Goal: Task Accomplishment & Management: Complete application form

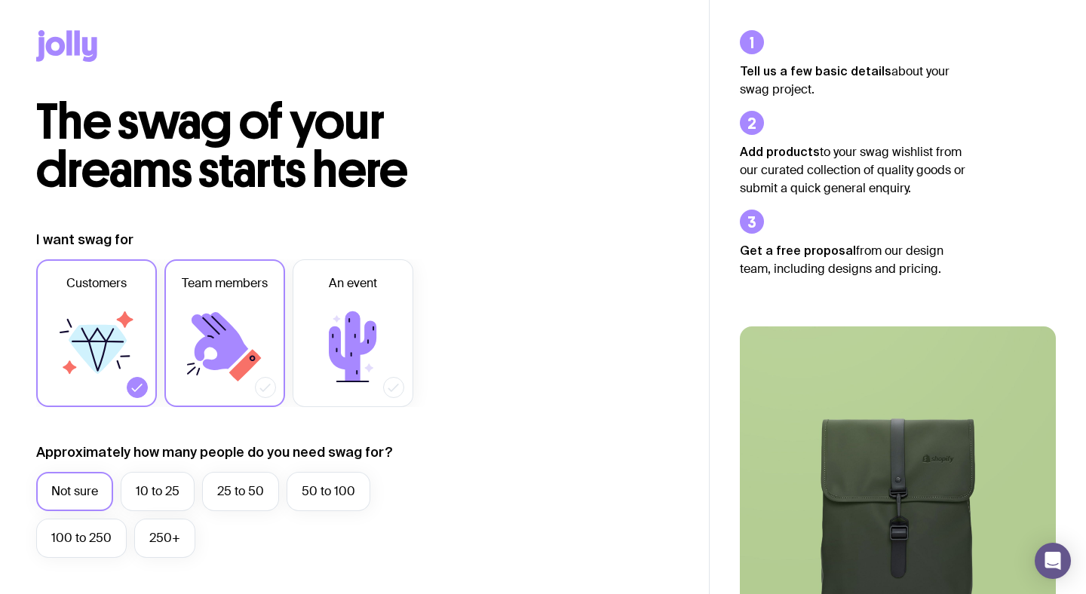
click at [202, 343] on icon at bounding box center [220, 341] width 57 height 58
click at [0, 0] on input "Team members" at bounding box center [0, 0] width 0 height 0
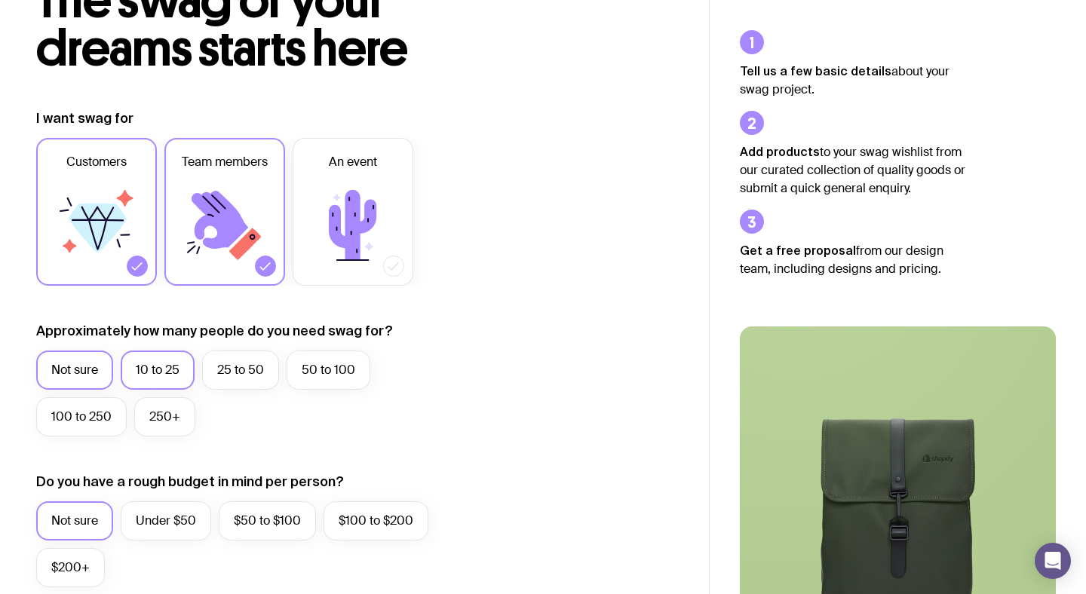
click at [158, 371] on label "10 to 25" at bounding box center [158, 370] width 74 height 39
click at [0, 0] on input "10 to 25" at bounding box center [0, 0] width 0 height 0
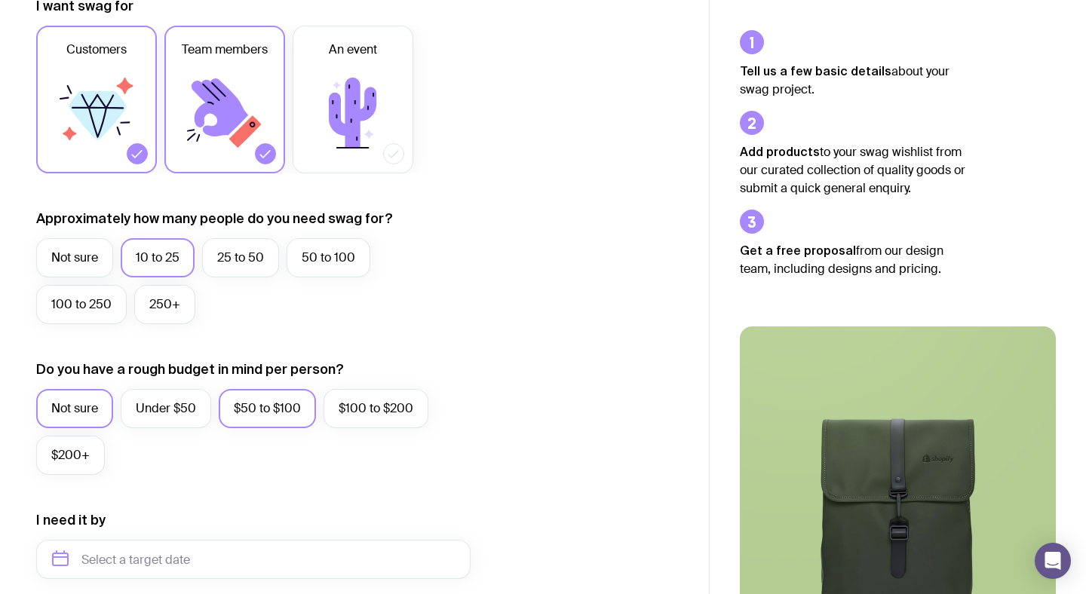
click at [266, 419] on label "$50 to $100" at bounding box center [267, 408] width 97 height 39
click at [0, 0] on input "$50 to $100" at bounding box center [0, 0] width 0 height 0
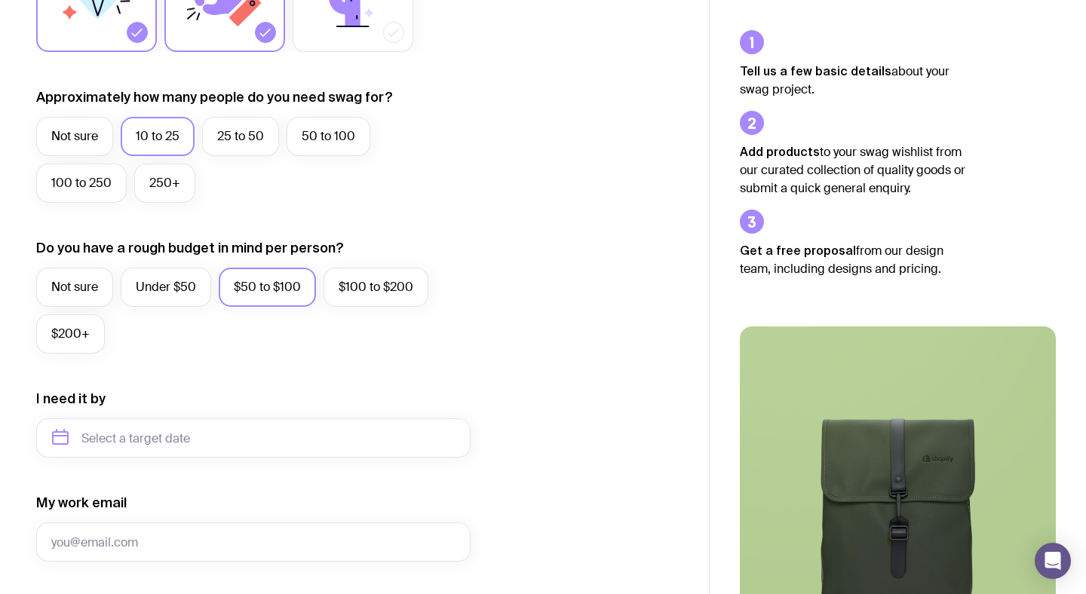
scroll to position [376, 0]
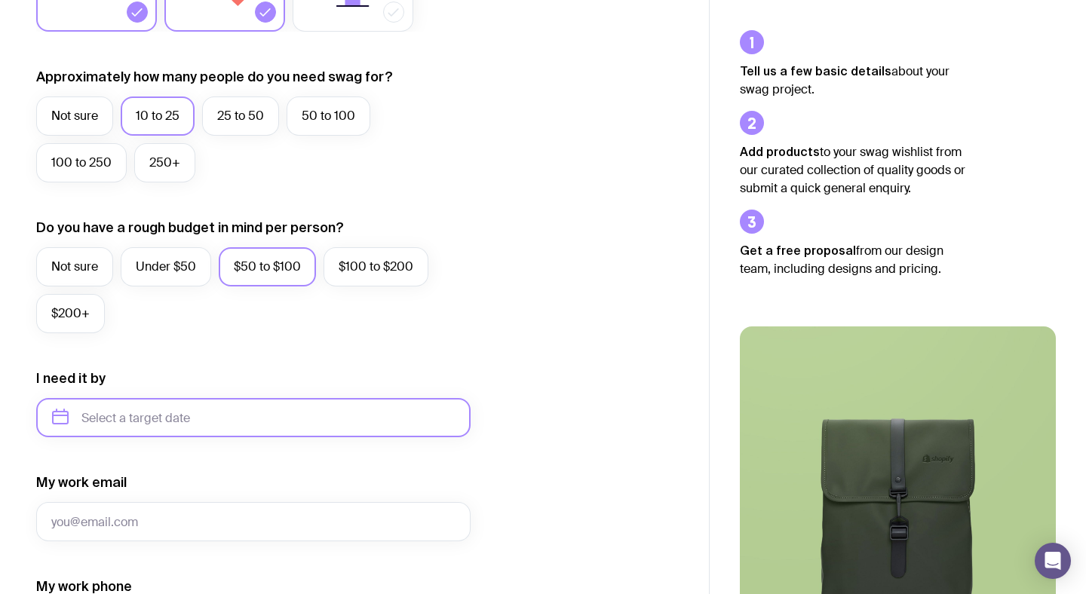
click at [192, 410] on input "text" at bounding box center [253, 417] width 435 height 39
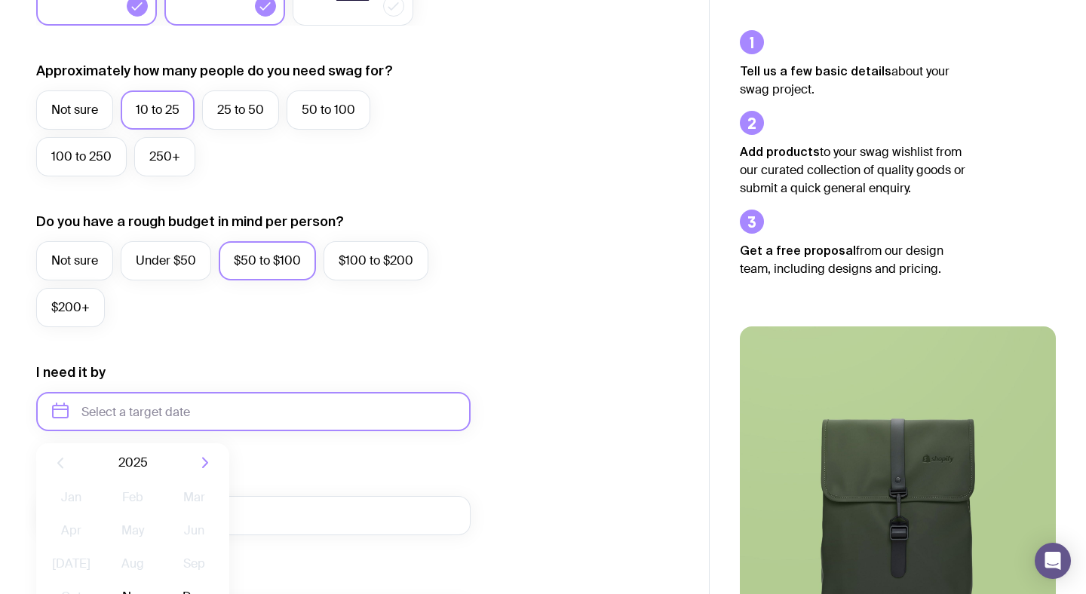
click at [303, 435] on form "I want swag for Customers Team members An event Approximately how many people d…" at bounding box center [253, 341] width 435 height 985
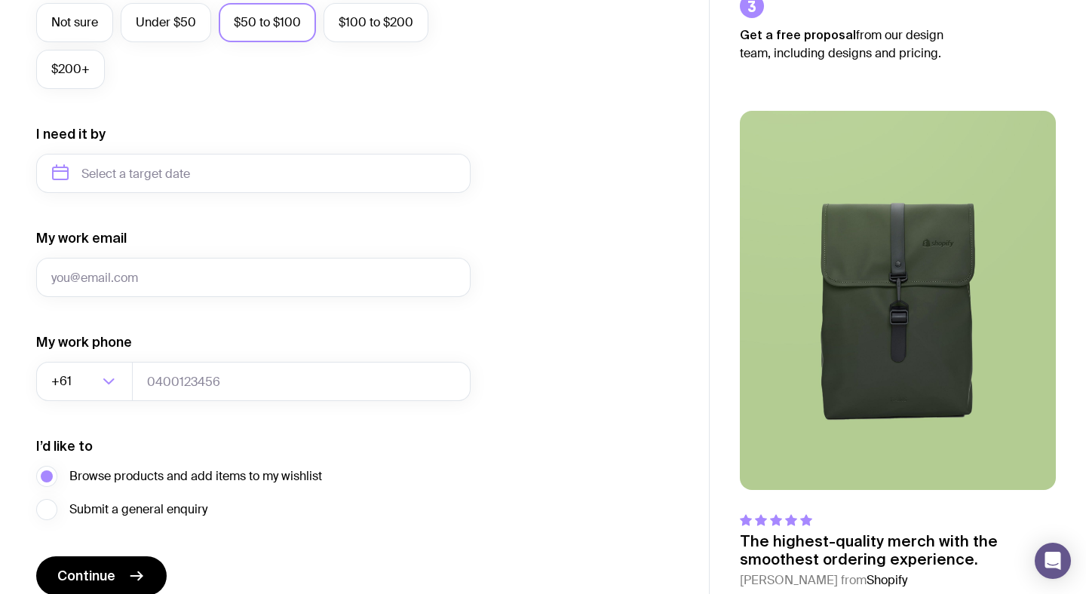
scroll to position [688, 0]
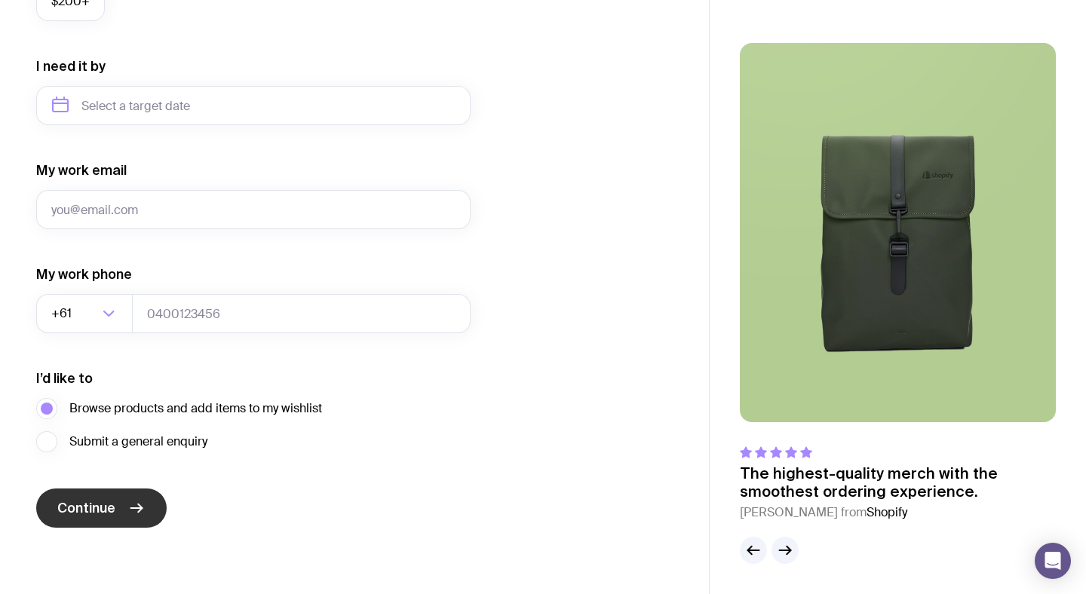
click at [105, 493] on button "Continue" at bounding box center [101, 508] width 131 height 39
click at [788, 547] on icon "button" at bounding box center [789, 551] width 4 height 8
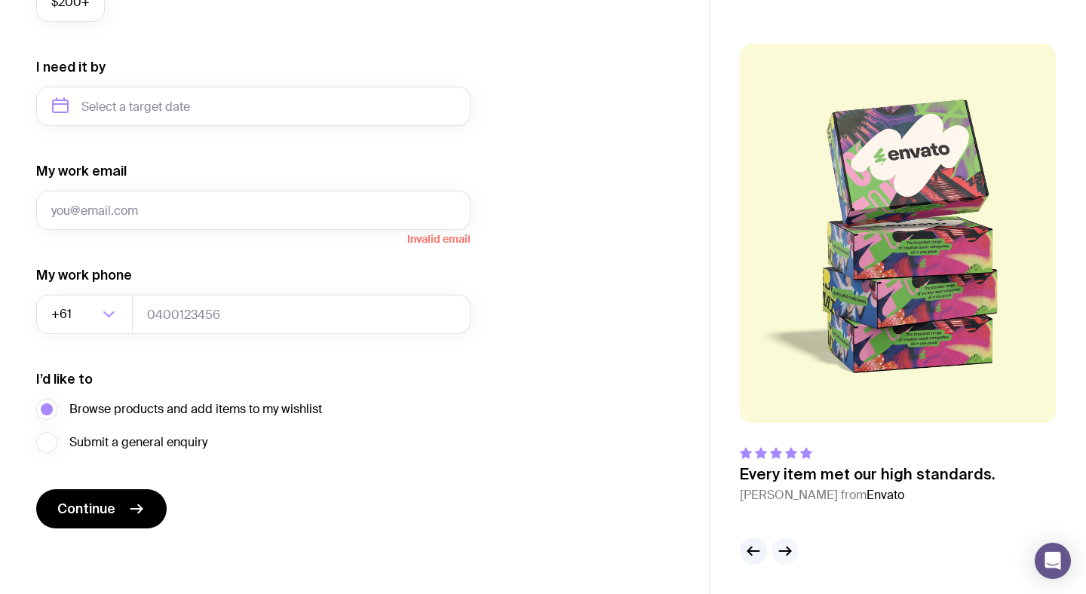
click at [788, 546] on icon "button" at bounding box center [785, 551] width 18 height 18
